Goal: Task Accomplishment & Management: Complete application form

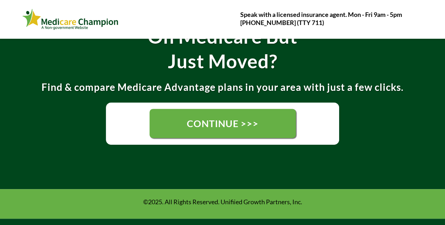
scroll to position [117, 0]
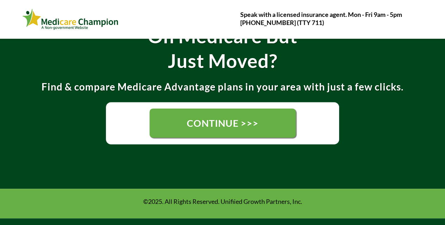
click at [204, 121] on span "CONTINUE >>>" at bounding box center [223, 123] width 72 height 12
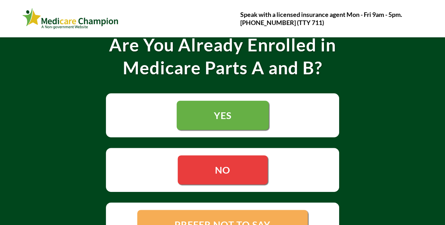
scroll to position [68, 0]
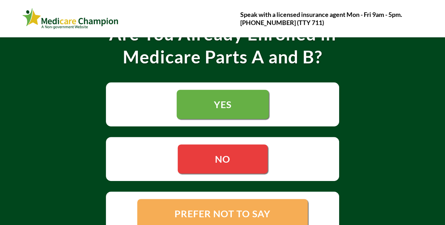
click at [208, 164] on link "NO" at bounding box center [223, 158] width 90 height 29
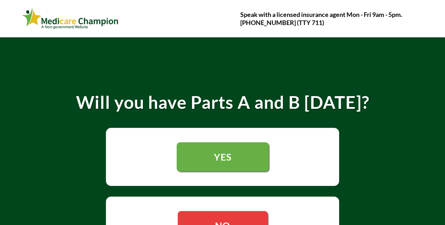
click at [208, 164] on link "YES" at bounding box center [223, 156] width 92 height 29
